Goal: Task Accomplishment & Management: Use online tool/utility

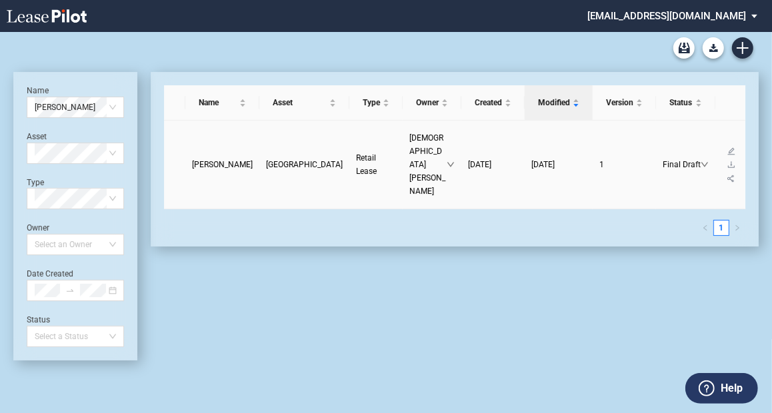
click at [211, 160] on span "[PERSON_NAME]" at bounding box center [222, 164] width 61 height 9
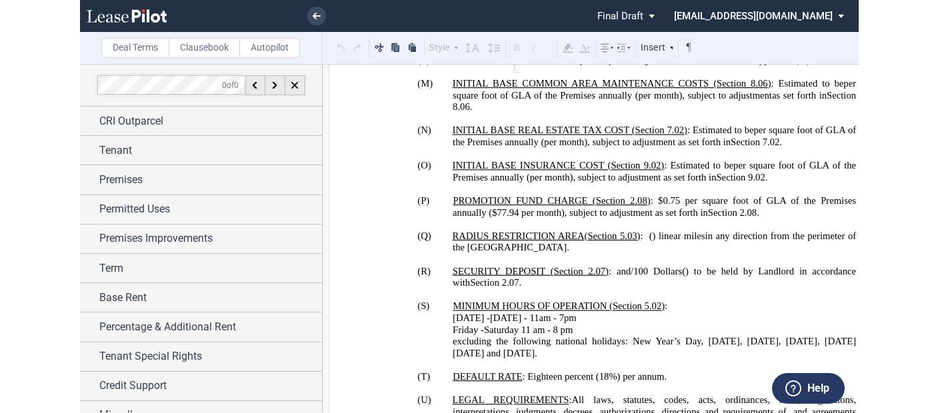
scroll to position [1706, 0]
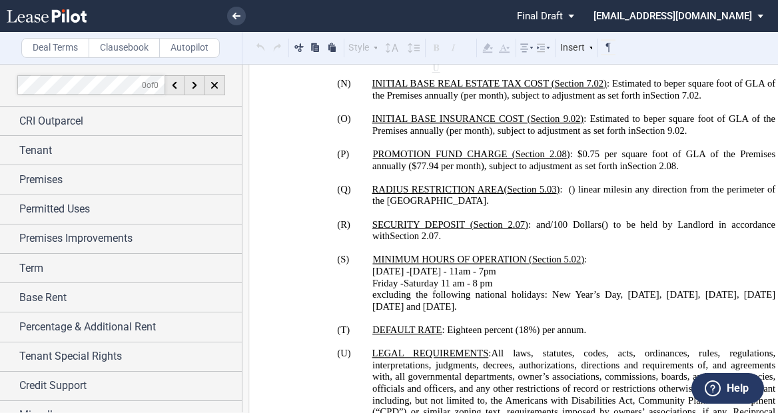
click at [516, 277] on p "﻿[DATE] -[DATE] 11 am - 8 pm" at bounding box center [574, 283] width 403 height 12
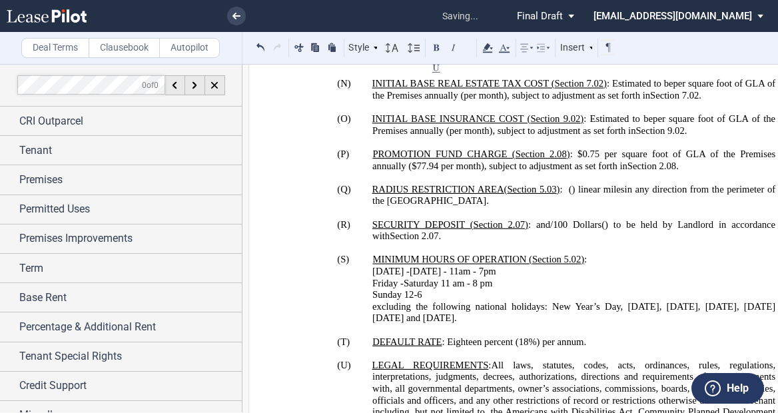
click at [413, 289] on span "﻿[DATE] 12-6" at bounding box center [398, 294] width 50 height 11
click at [402, 277] on span "﻿[DATE] -[DATE] 11 am - 8 pm" at bounding box center [433, 282] width 120 height 11
click at [522, 289] on p "﻿[DATE] 12pm -6pm" at bounding box center [574, 295] width 403 height 12
click at [430, 289] on span "﻿[DATE] 12pm -6pm" at bounding box center [411, 294] width 77 height 11
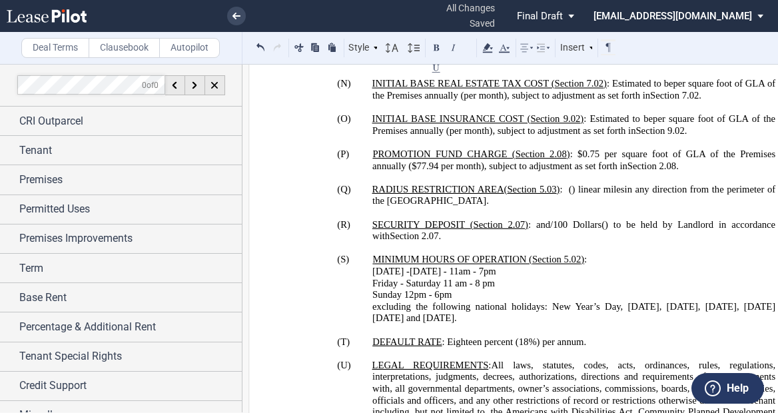
click at [373, 301] on span "excluding the following national holidays: New Year’s Day, [DATE], [DATE], [DAT…" at bounding box center [574, 312] width 403 height 23
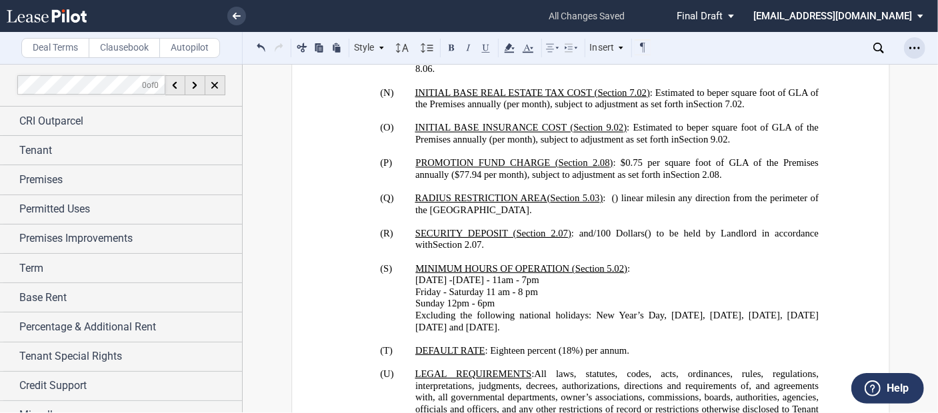
click at [778, 49] on icon "Open Lease options menu" at bounding box center [914, 48] width 11 height 11
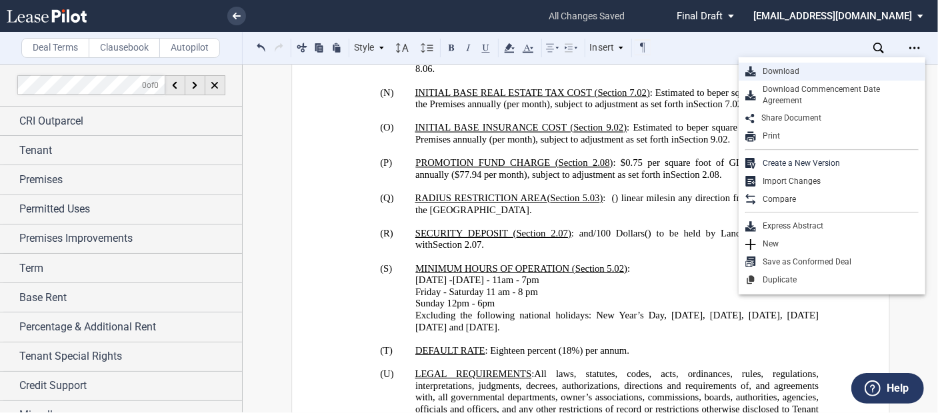
click at [778, 70] on div "Download" at bounding box center [837, 71] width 163 height 11
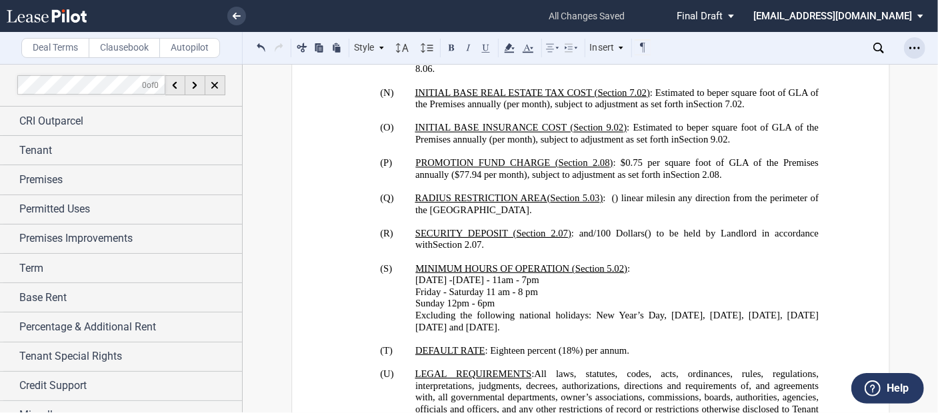
click at [778, 42] on div "Open Lease options menu" at bounding box center [914, 47] width 21 height 21
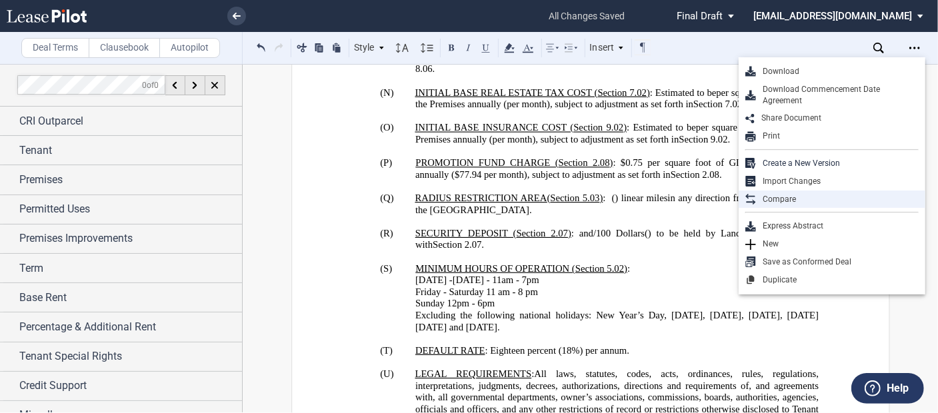
click at [778, 199] on div "Compare" at bounding box center [837, 199] width 163 height 11
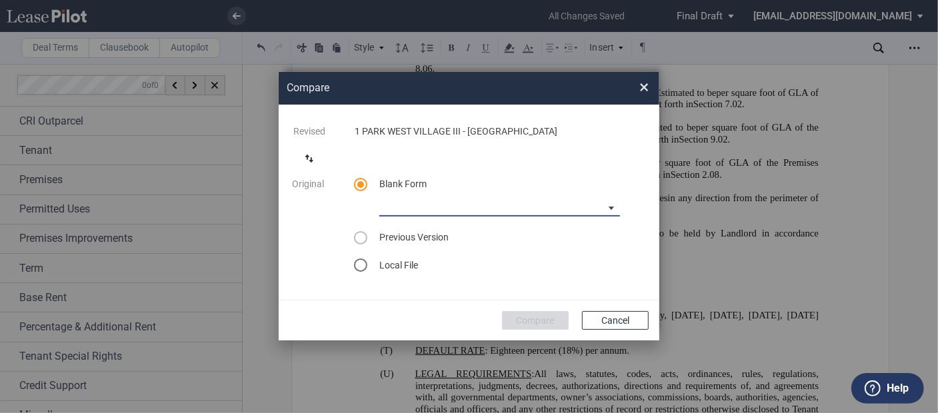
click at [604, 209] on md-select "[PERSON_NAME] [US_STATE] Lease Blank [PERSON_NAME] [US_STATE] Lease Blank [PERS…" at bounding box center [499, 207] width 241 height 20
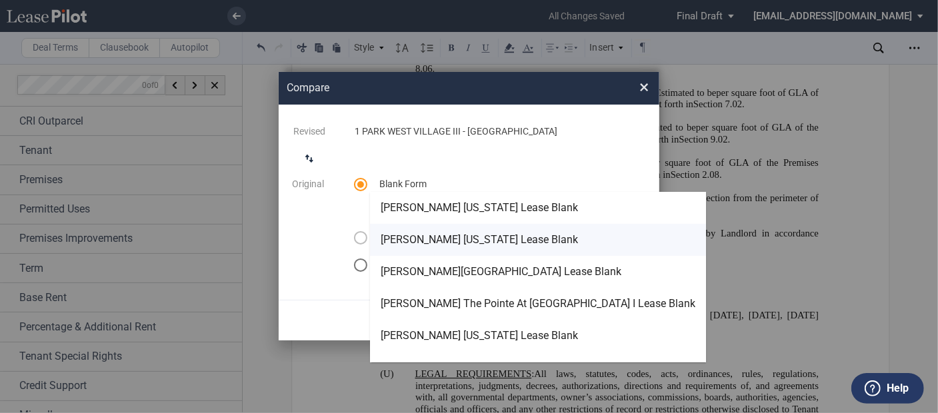
click at [491, 239] on div "[PERSON_NAME] [US_STATE] Lease Blank" at bounding box center [479, 240] width 197 height 15
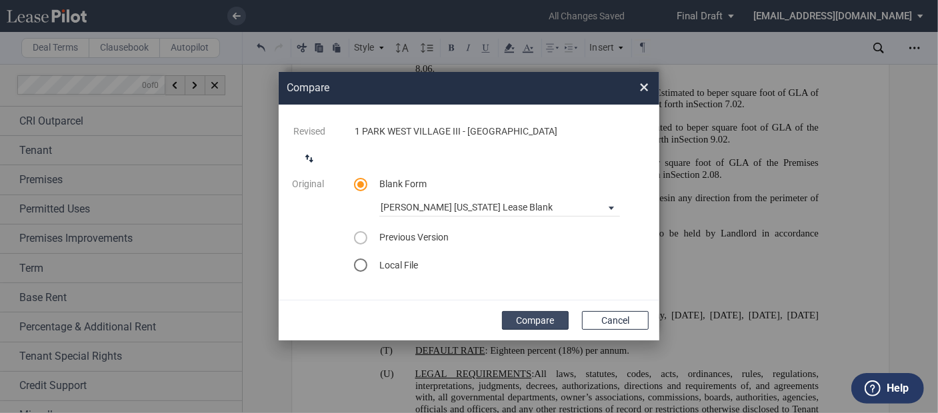
click at [530, 320] on button "Compare" at bounding box center [535, 320] width 67 height 19
